Goal: Transaction & Acquisition: Book appointment/travel/reservation

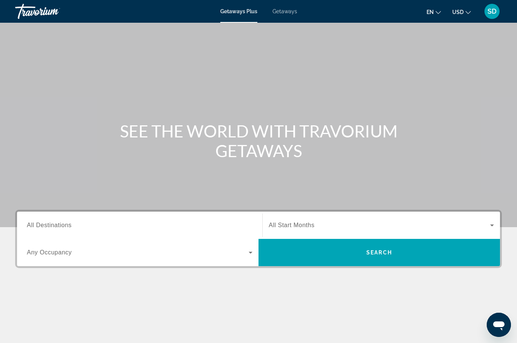
click at [52, 226] on span "All Destinations" at bounding box center [49, 225] width 45 height 6
click at [52, 226] on input "Destination All Destinations" at bounding box center [140, 225] width 226 height 9
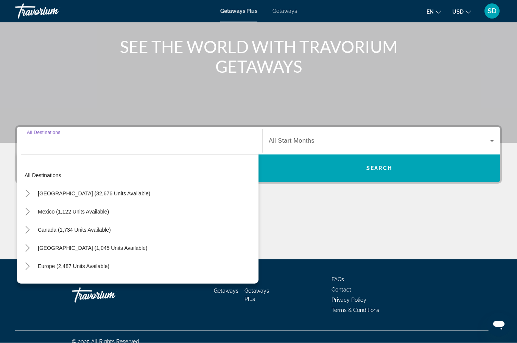
scroll to position [93, 0]
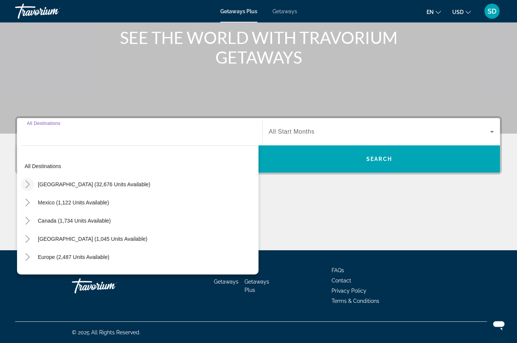
click at [25, 188] on icon "Toggle United States (32,676 units available)" at bounding box center [28, 185] width 8 height 8
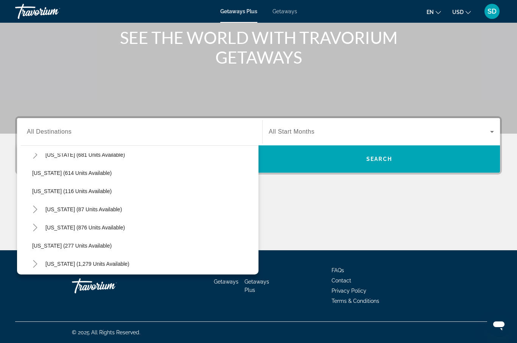
scroll to position [429, 0]
click at [53, 244] on span "Oregon (277 units available)" at bounding box center [71, 246] width 79 height 6
type input "**********"
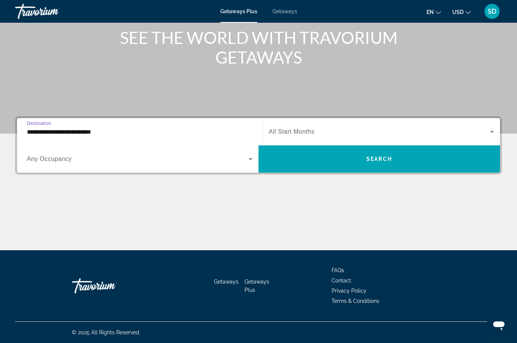
click at [285, 14] on span "Getaways" at bounding box center [285, 11] width 25 height 6
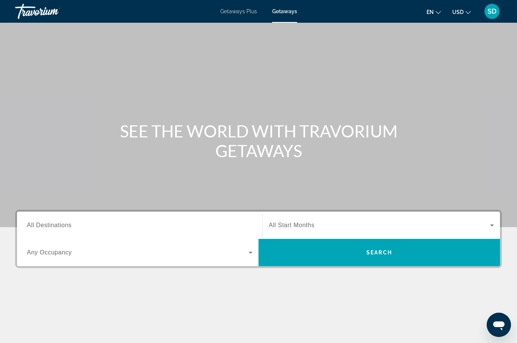
click at [63, 222] on span "All Destinations" at bounding box center [49, 225] width 45 height 6
click at [63, 221] on input "Destination All Destinations" at bounding box center [140, 225] width 226 height 9
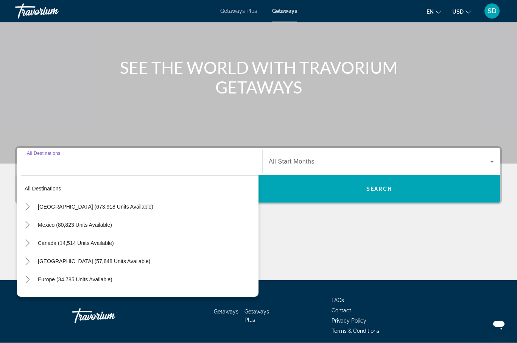
scroll to position [94, 0]
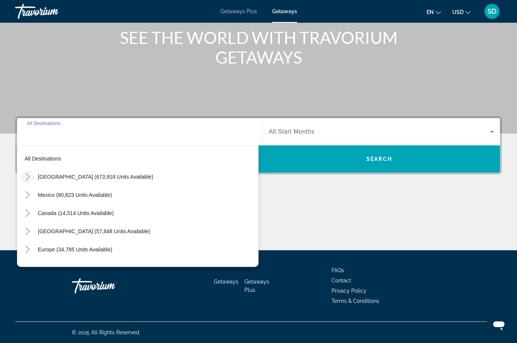
click at [29, 180] on icon "Toggle United States (673,918 units available)" at bounding box center [28, 177] width 8 height 8
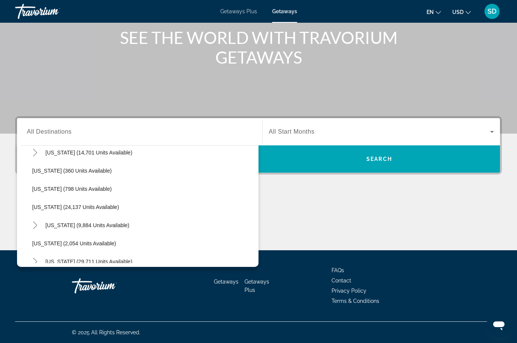
scroll to position [552, 0]
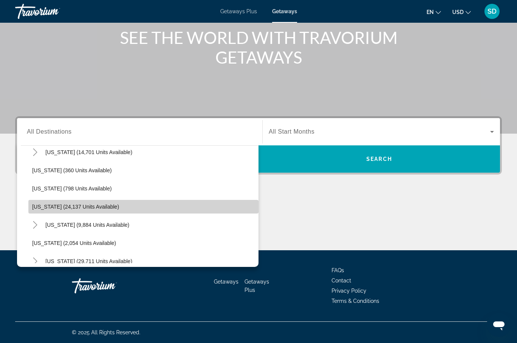
click at [48, 211] on span "Search widget" at bounding box center [143, 207] width 230 height 18
type input "**********"
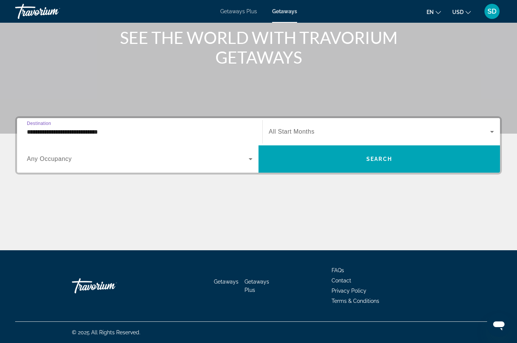
click at [311, 134] on span "All Start Months" at bounding box center [292, 131] width 46 height 6
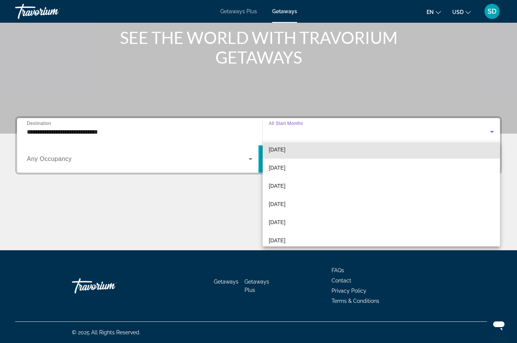
scroll to position [43, 0]
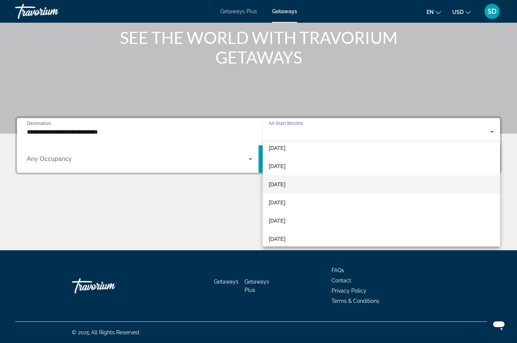
click at [285, 182] on span "December 2025" at bounding box center [277, 184] width 17 height 9
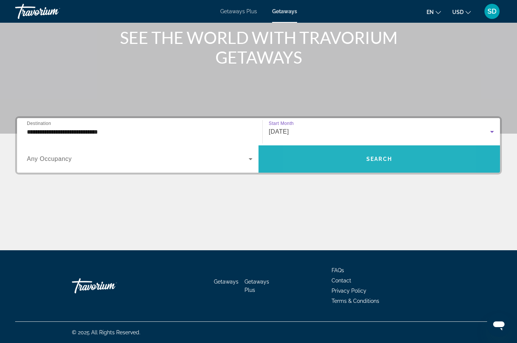
click at [344, 154] on span "Search widget" at bounding box center [380, 159] width 242 height 18
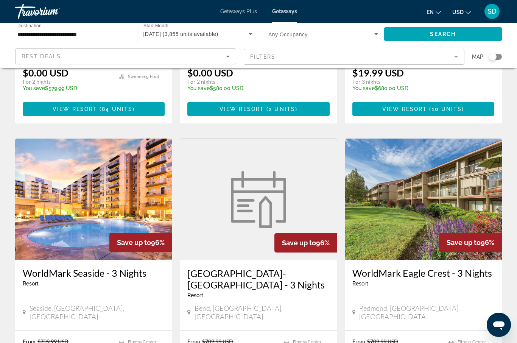
scroll to position [526, 0]
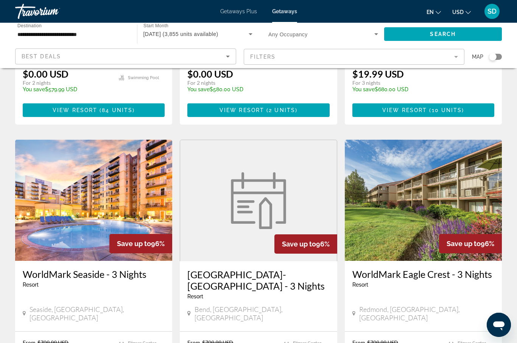
click at [94, 173] on img "Main content" at bounding box center [93, 200] width 157 height 121
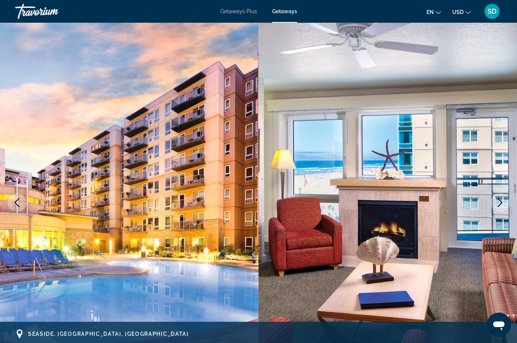
click at [505, 181] on img "Main content" at bounding box center [388, 203] width 259 height 360
click at [500, 179] on img "Main content" at bounding box center [388, 203] width 259 height 360
click at [506, 194] on img "Main content" at bounding box center [388, 203] width 259 height 360
click at [507, 161] on img "Main content" at bounding box center [388, 203] width 259 height 360
click at [508, 158] on img "Main content" at bounding box center [388, 203] width 259 height 360
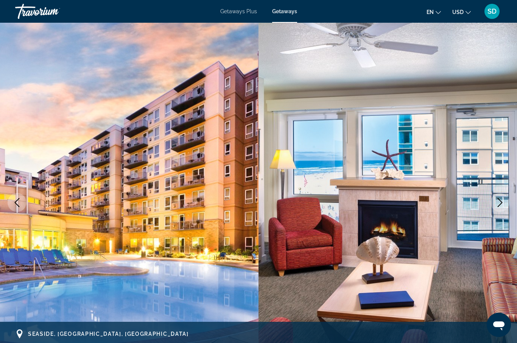
click at [504, 157] on img "Main content" at bounding box center [388, 203] width 259 height 360
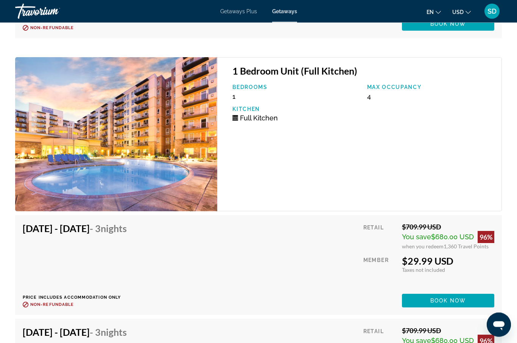
scroll to position [2446, 0]
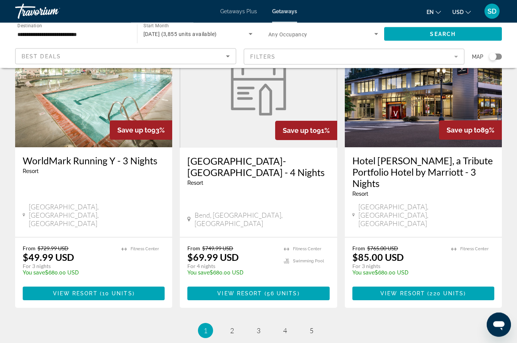
scroll to position [925, 0]
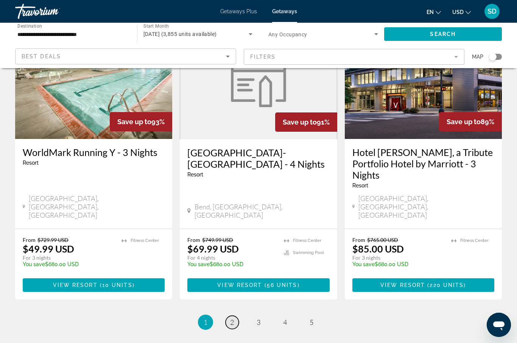
click at [229, 316] on link "page 2" at bounding box center [232, 322] width 13 height 13
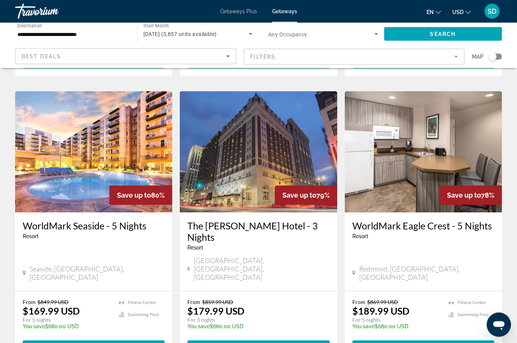
scroll to position [840, 0]
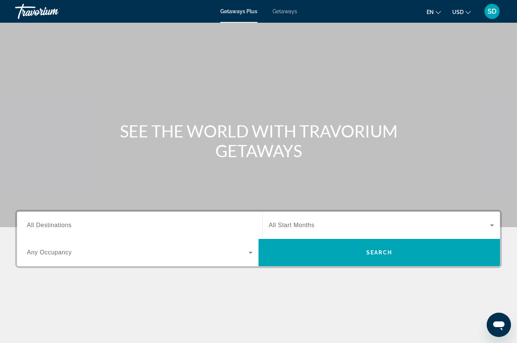
click at [286, 14] on span "Getaways" at bounding box center [285, 11] width 25 height 6
click at [53, 229] on div "Destination All Destinations" at bounding box center [140, 226] width 226 height 22
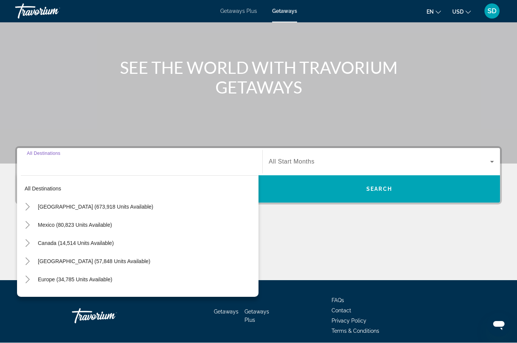
scroll to position [94, 0]
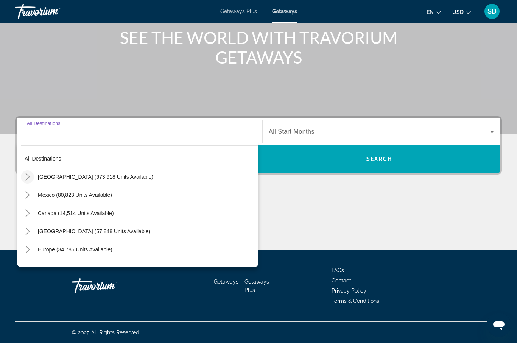
click at [22, 182] on mat-icon "Toggle United States (673,918 units available)" at bounding box center [27, 176] width 13 height 13
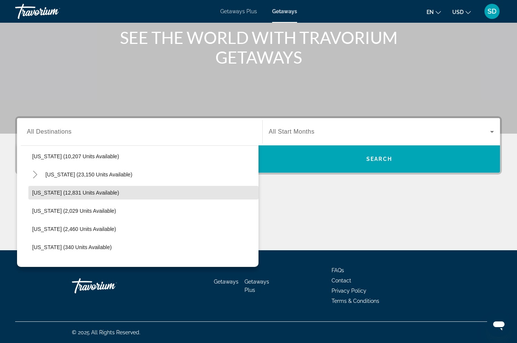
scroll to position [164, 0]
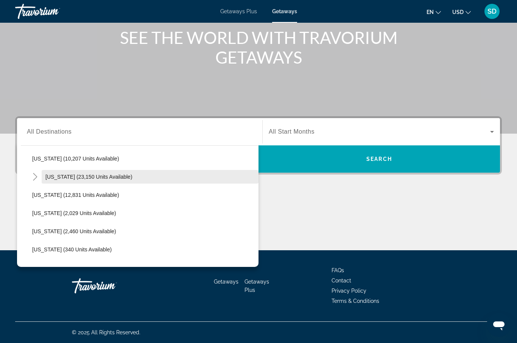
click at [81, 175] on span "[US_STATE] (23,150 units available)" at bounding box center [88, 177] width 87 height 6
type input "**********"
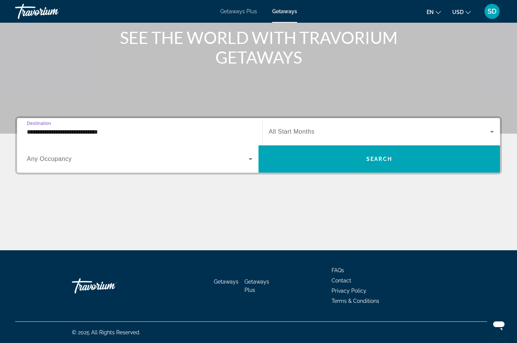
click at [305, 127] on span "Search widget" at bounding box center [379, 131] width 221 height 9
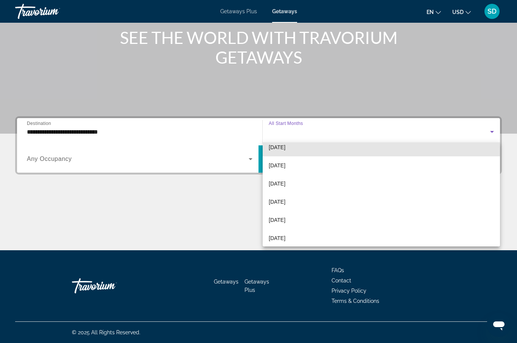
scroll to position [81, 0]
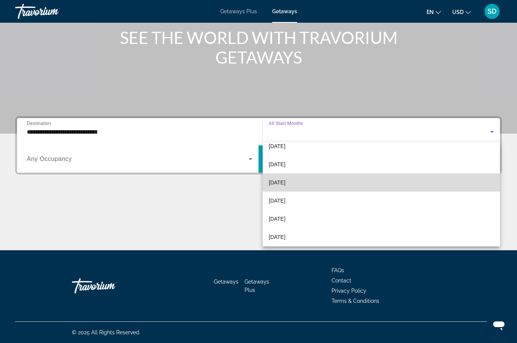
click at [285, 181] on span "February 2026" at bounding box center [277, 182] width 17 height 9
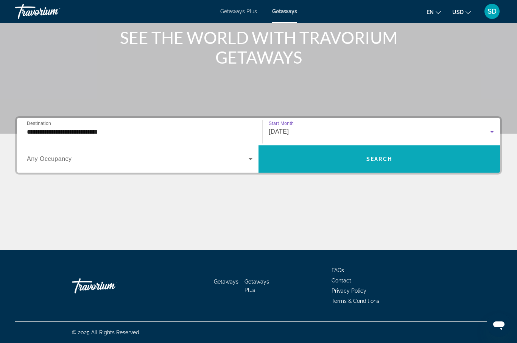
click at [407, 157] on span "Search widget" at bounding box center [380, 159] width 242 height 18
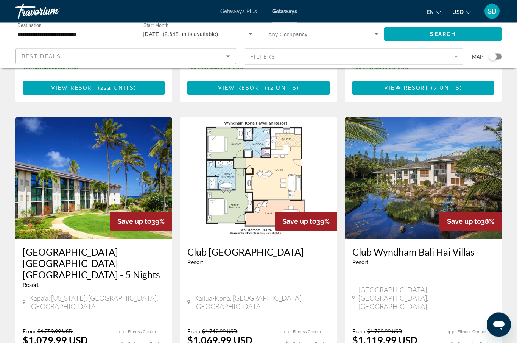
scroll to position [868, 0]
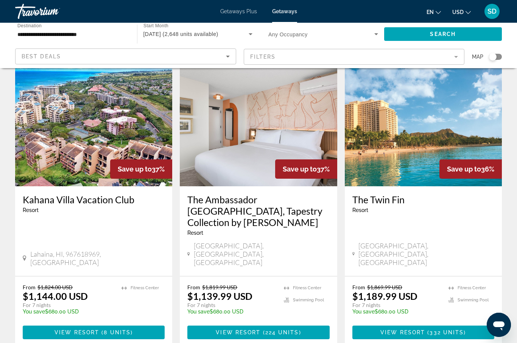
scroll to position [29, 0]
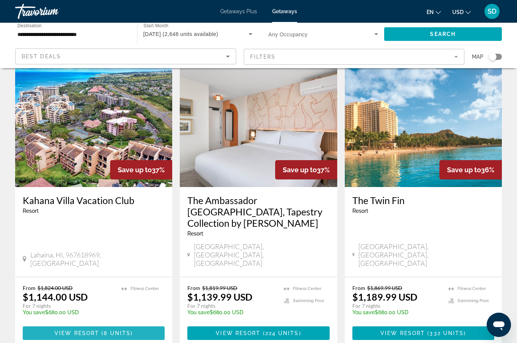
click at [89, 330] on span "View Resort" at bounding box center [77, 333] width 45 height 6
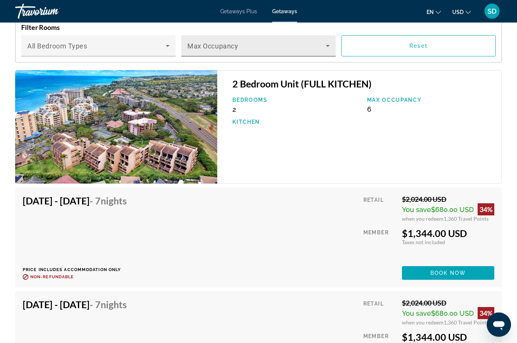
scroll to position [1365, 0]
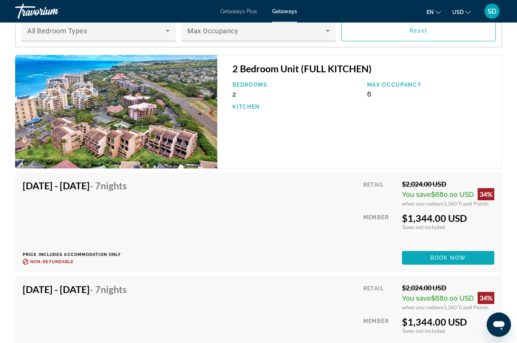
click at [446, 255] on span "Book now" at bounding box center [448, 258] width 36 height 6
